Goal: Information Seeking & Learning: Learn about a topic

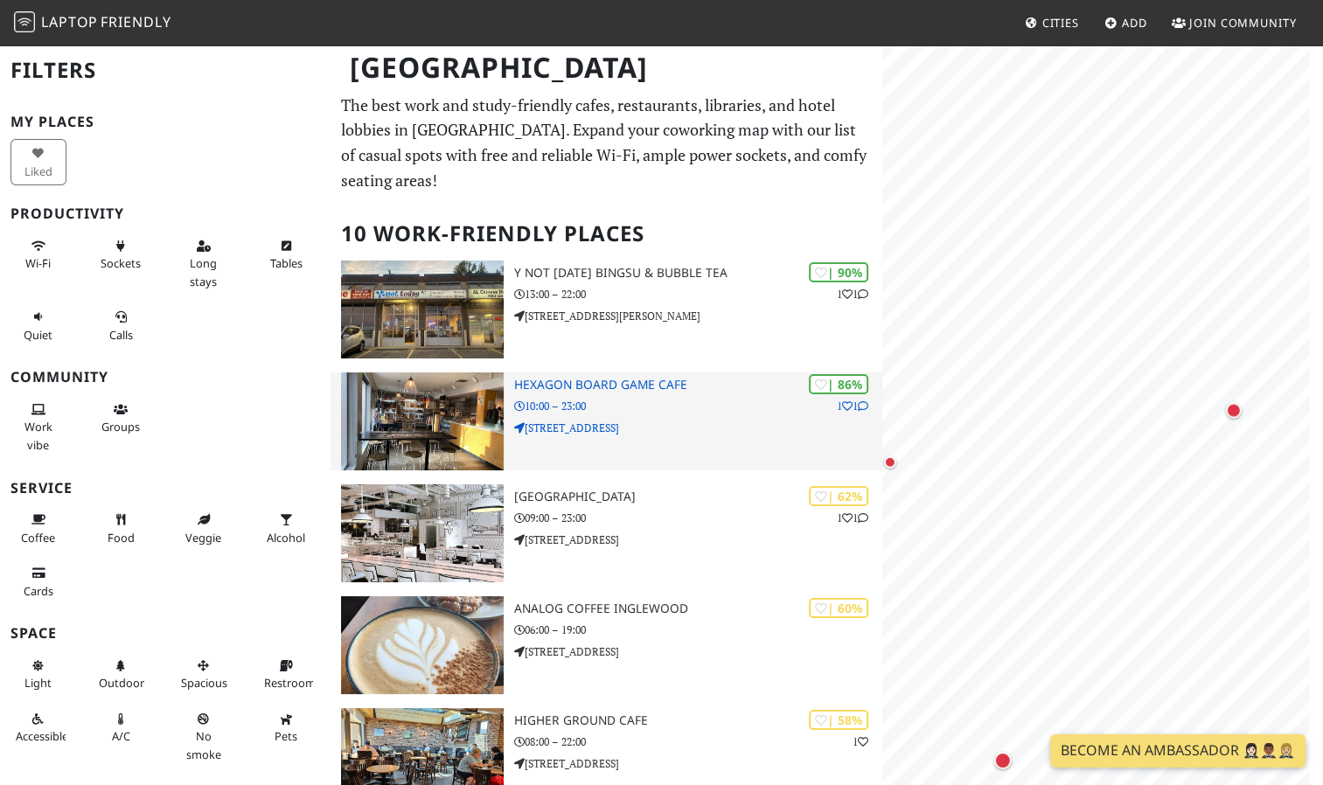
click at [880, 352] on div "[GEOGRAPHIC_DATA] Filters My Places Liked Productivity Wi-Fi Sockets Long stays…" at bounding box center [661, 768] width 1323 height 1448
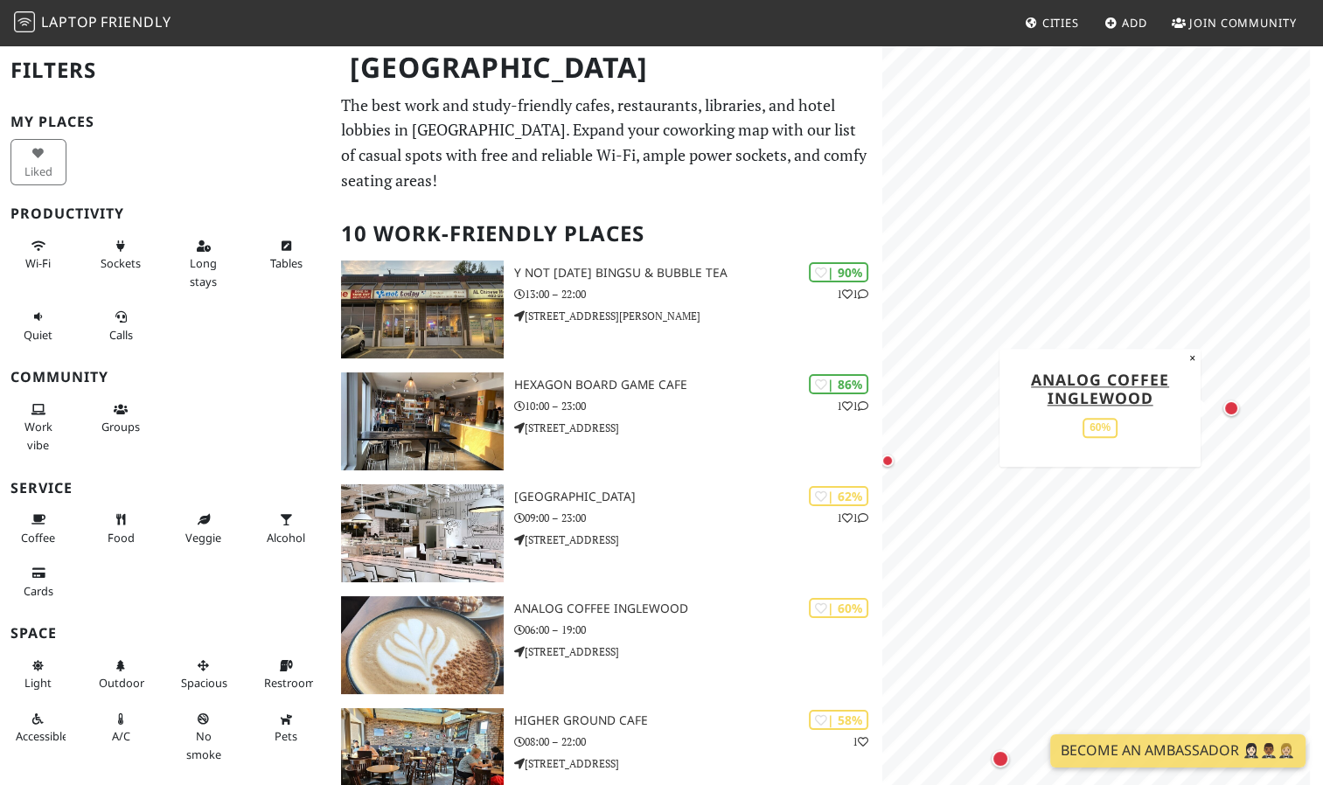
click at [1228, 411] on div "Map marker" at bounding box center [1232, 409] width 16 height 16
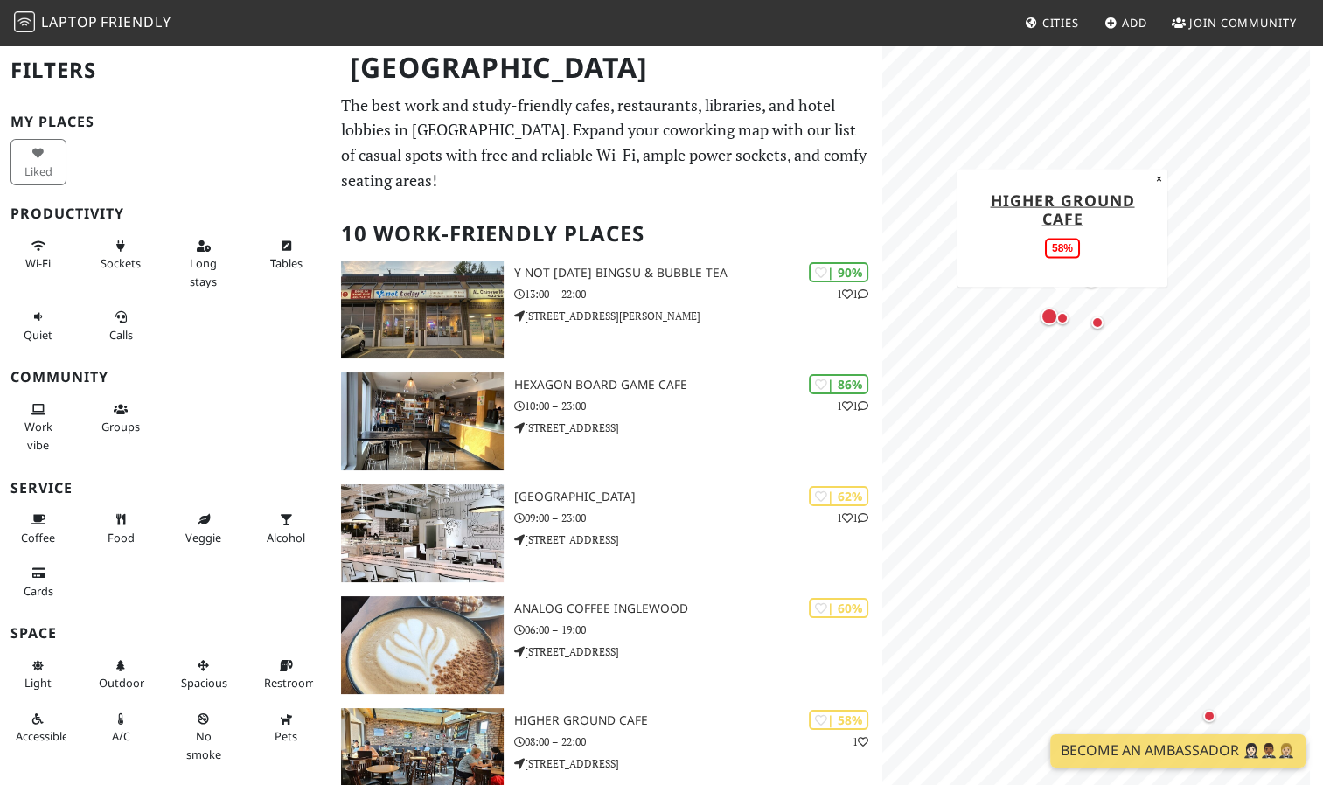
click at [1060, 323] on div "Map marker" at bounding box center [1063, 318] width 12 height 12
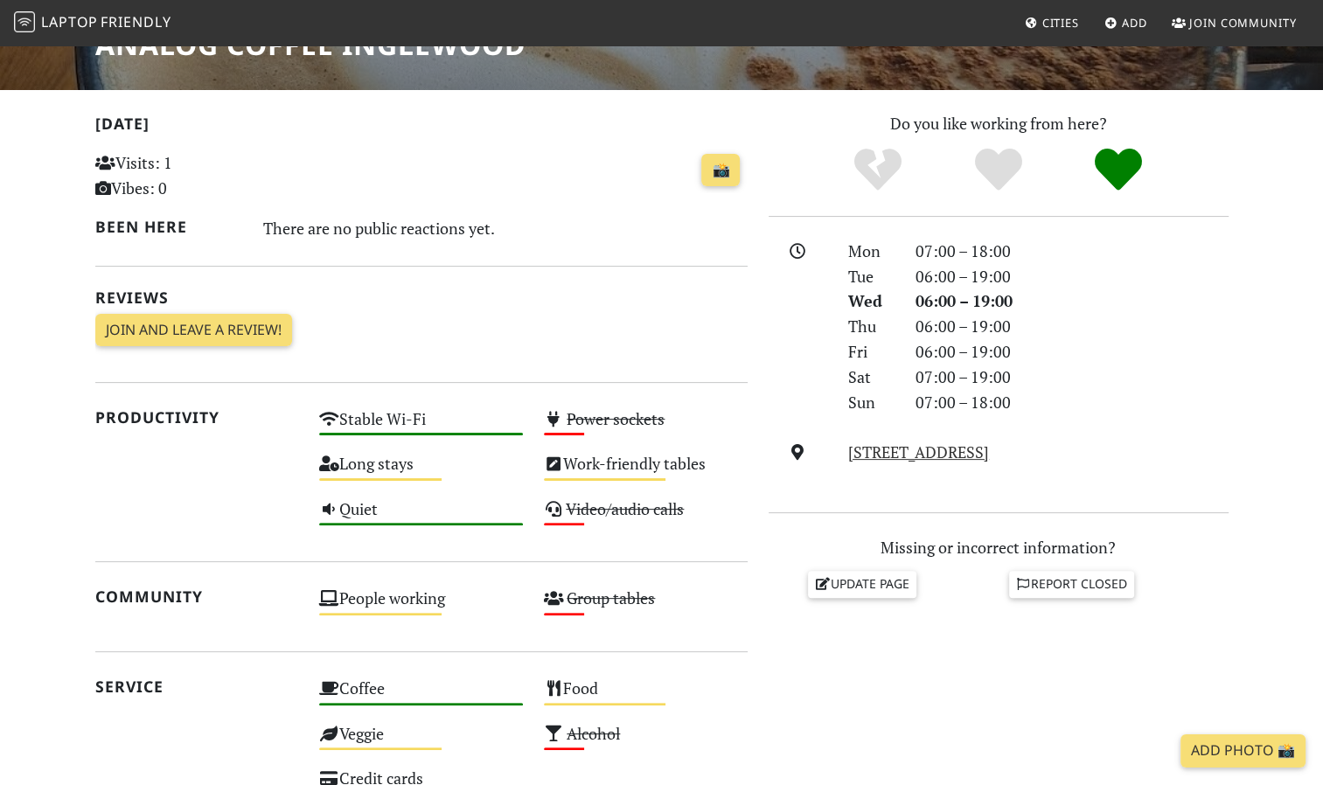
scroll to position [262, 0]
